Goal: Information Seeking & Learning: Learn about a topic

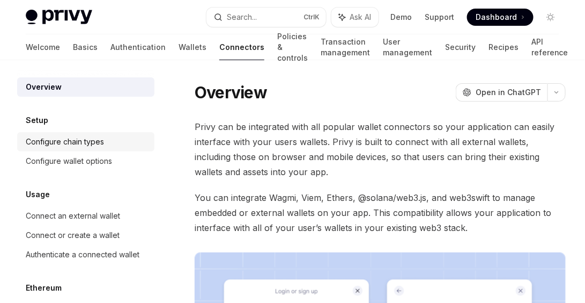
click at [106, 142] on div "Configure chain types" at bounding box center [87, 141] width 122 height 13
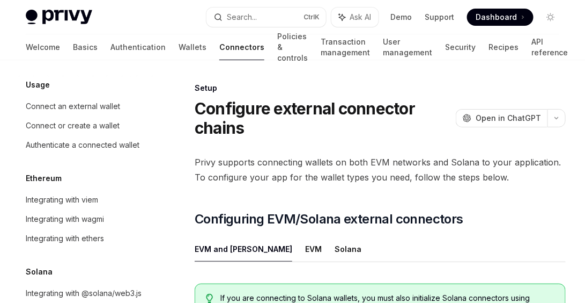
scroll to position [143, 0]
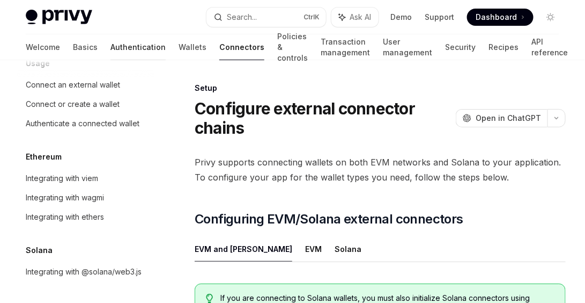
click at [111, 48] on link "Authentication" at bounding box center [138, 47] width 55 height 26
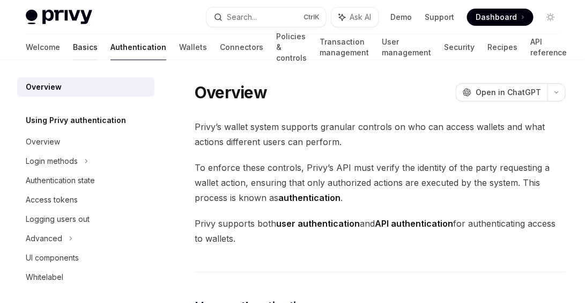
click at [73, 50] on link "Basics" at bounding box center [85, 47] width 25 height 26
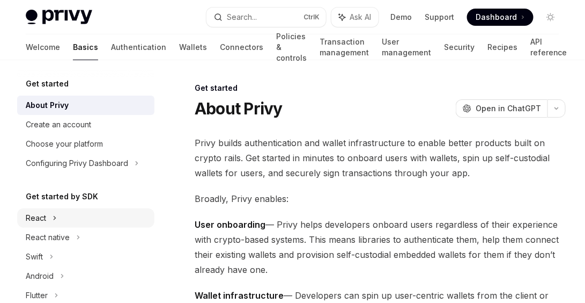
scroll to position [54, 0]
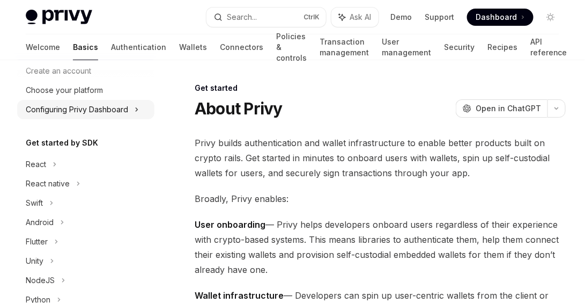
click at [141, 111] on div "Configuring Privy Dashboard" at bounding box center [85, 109] width 137 height 19
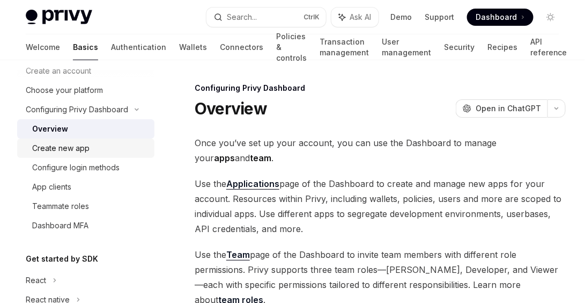
click at [105, 143] on div "Create new app" at bounding box center [90, 148] width 116 height 13
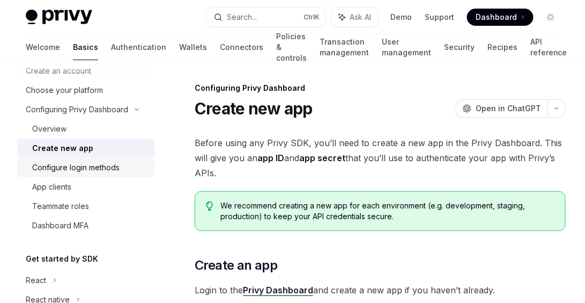
click at [114, 171] on div "Configure login methods" at bounding box center [75, 167] width 87 height 13
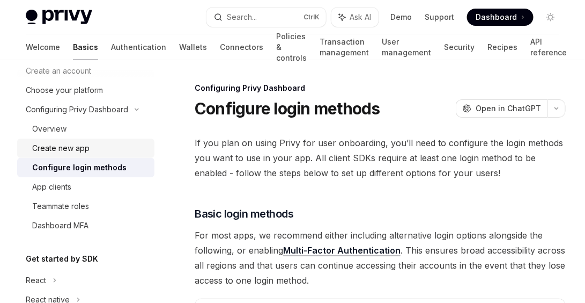
scroll to position [107, 0]
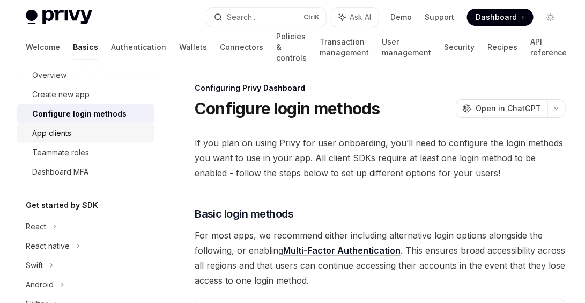
click at [108, 131] on div "App clients" at bounding box center [90, 133] width 116 height 13
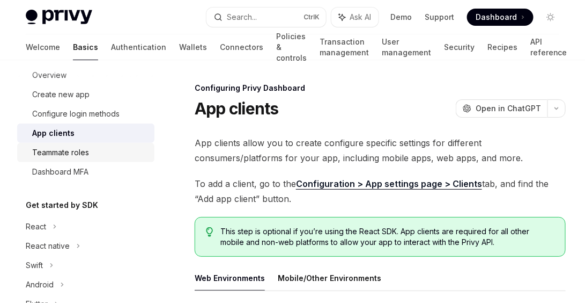
click at [106, 155] on div "Teammate roles" at bounding box center [90, 152] width 116 height 13
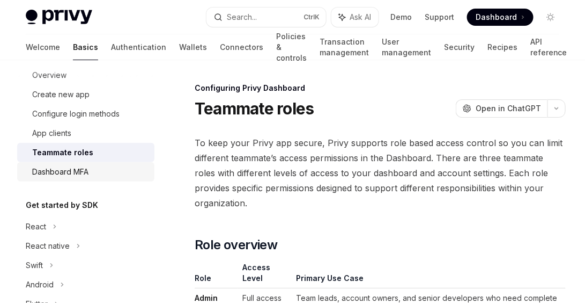
click at [104, 168] on div "Dashboard MFA" at bounding box center [90, 171] width 116 height 13
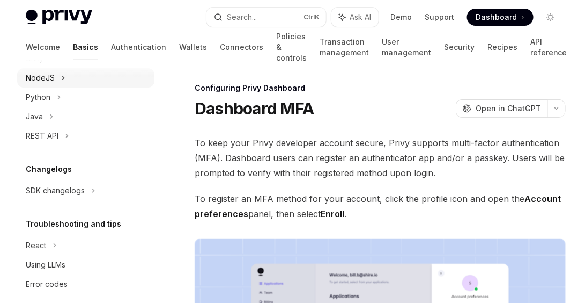
scroll to position [384, 0]
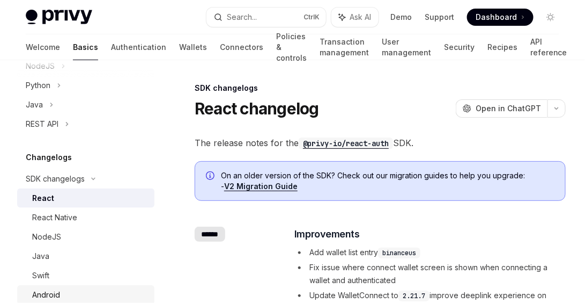
scroll to position [437, 0]
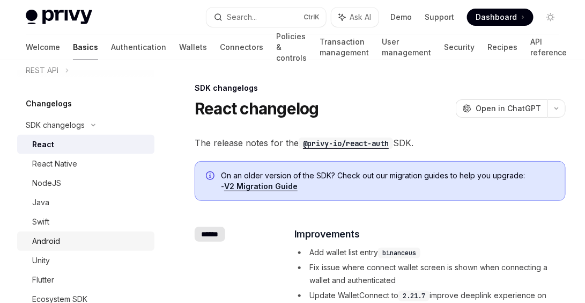
click at [66, 240] on div "Android" at bounding box center [90, 240] width 116 height 13
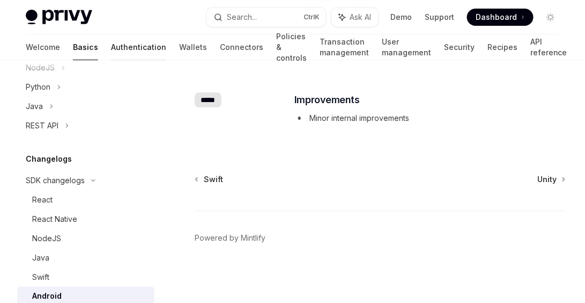
scroll to position [382, 0]
click at [276, 52] on link "Policies & controls" at bounding box center [291, 47] width 31 height 26
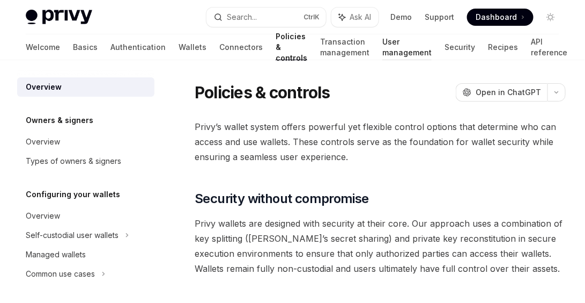
click at [390, 46] on link "User management" at bounding box center [407, 47] width 49 height 26
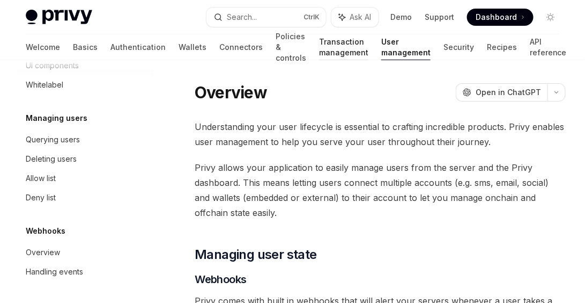
click at [319, 53] on link "Transaction management" at bounding box center [343, 47] width 49 height 26
type textarea "*"
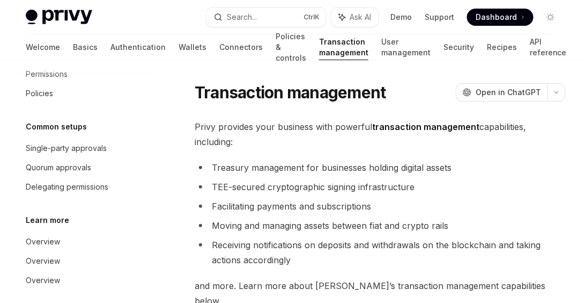
scroll to position [169, 0]
